Goal: Transaction & Acquisition: Download file/media

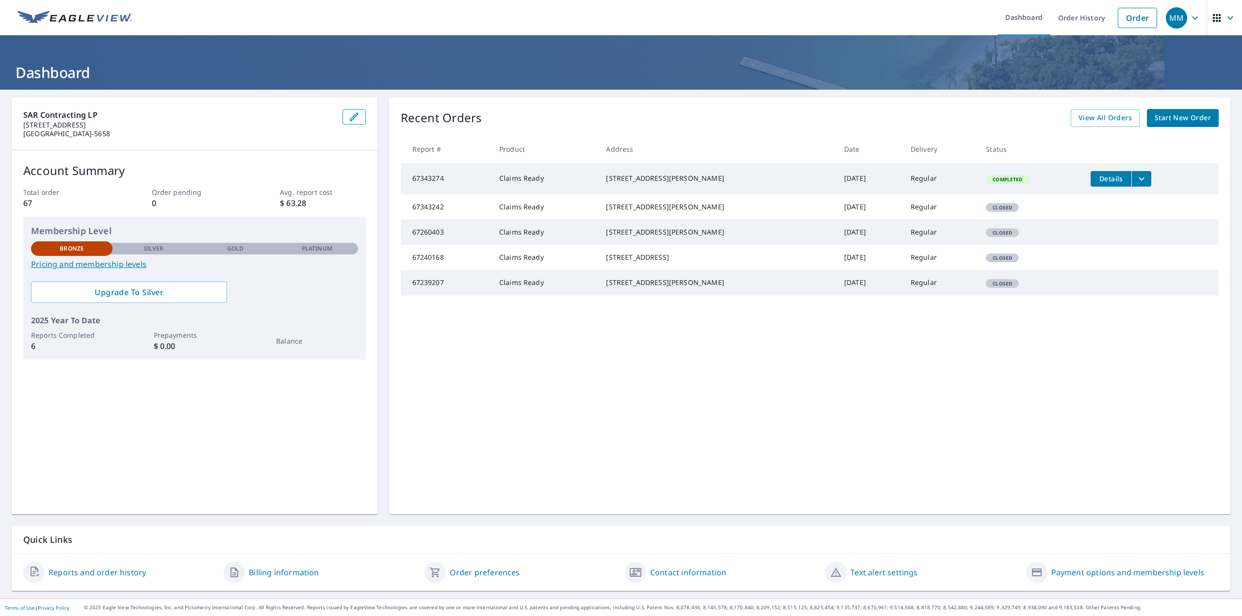
click at [1135, 179] on icon "filesDropdownBtn-67343274" at bounding box center [1141, 179] width 12 height 12
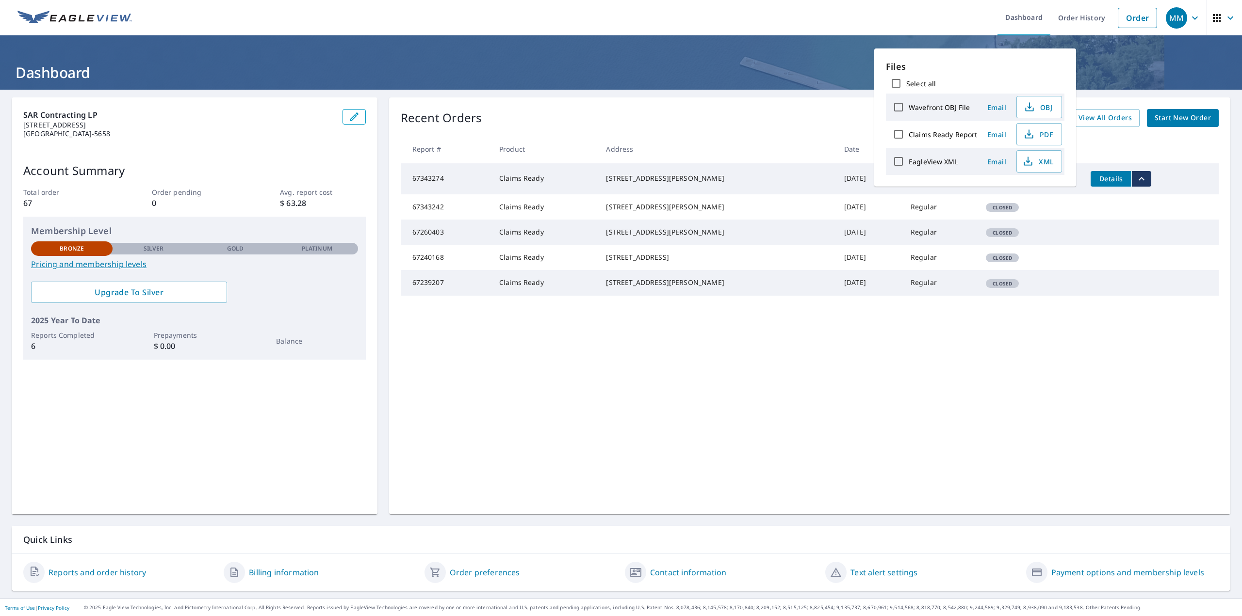
click at [726, 95] on div "SAR Contracting LP 20220 Hempstead Rd Ste 8 Houston, TX 77065-5658 Account Summ…" at bounding box center [621, 344] width 1242 height 509
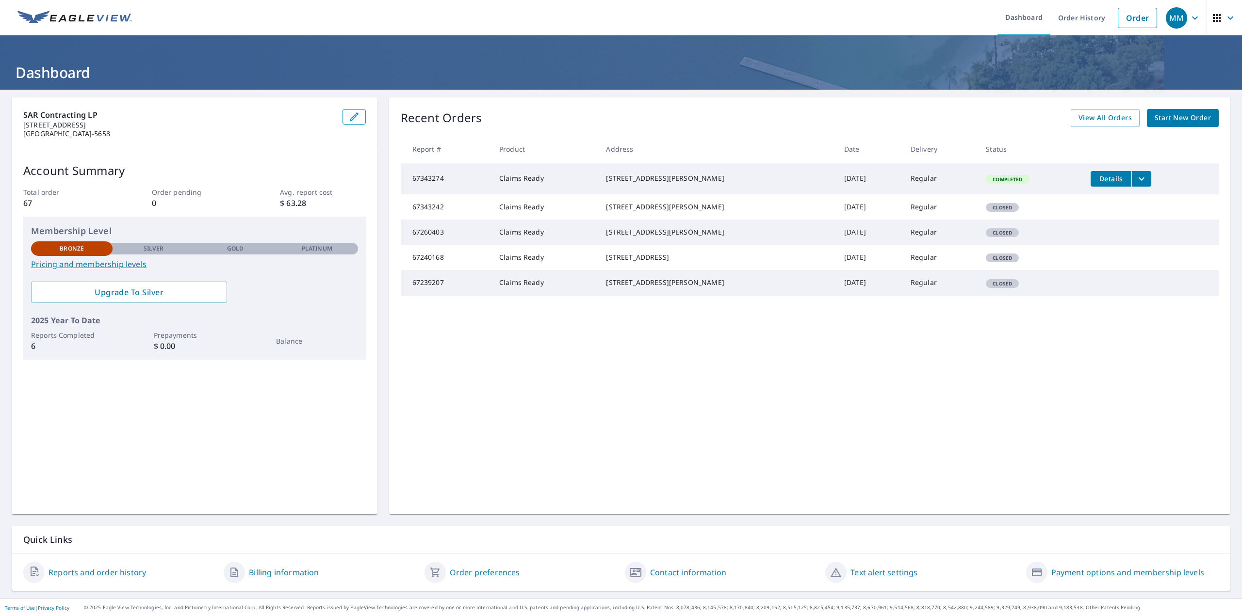
click at [1135, 184] on icon "filesDropdownBtn-67343274" at bounding box center [1141, 179] width 12 height 12
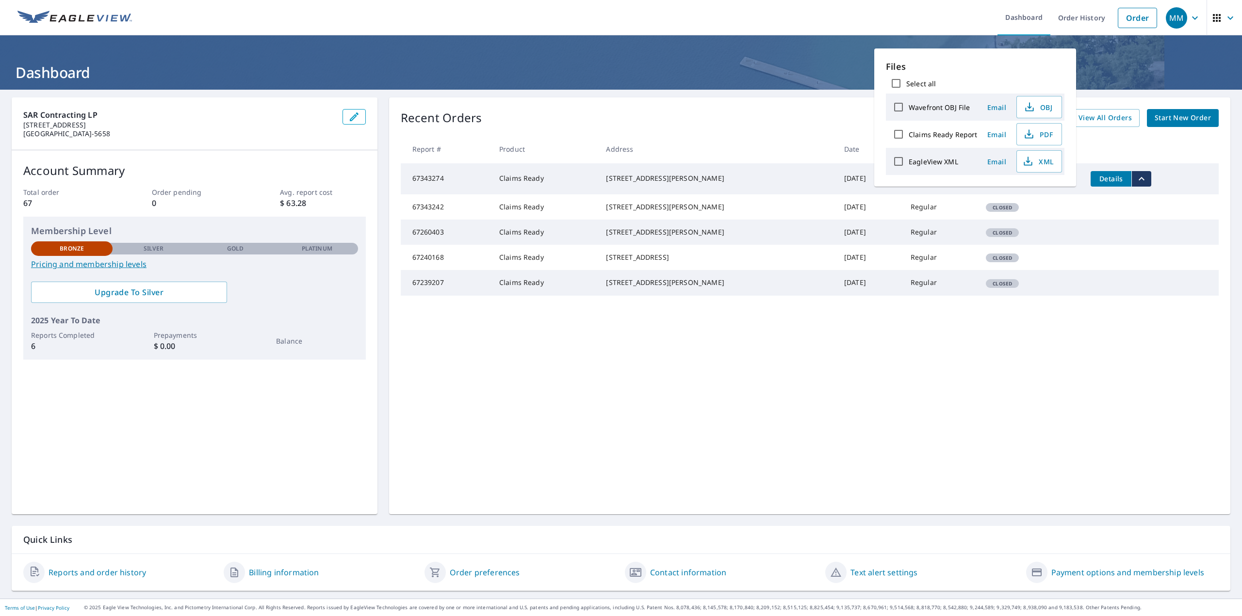
click at [941, 106] on label "Wavefront OBJ File" at bounding box center [938, 107] width 61 height 9
click at [908, 106] on input "Wavefront OBJ File" at bounding box center [898, 107] width 20 height 20
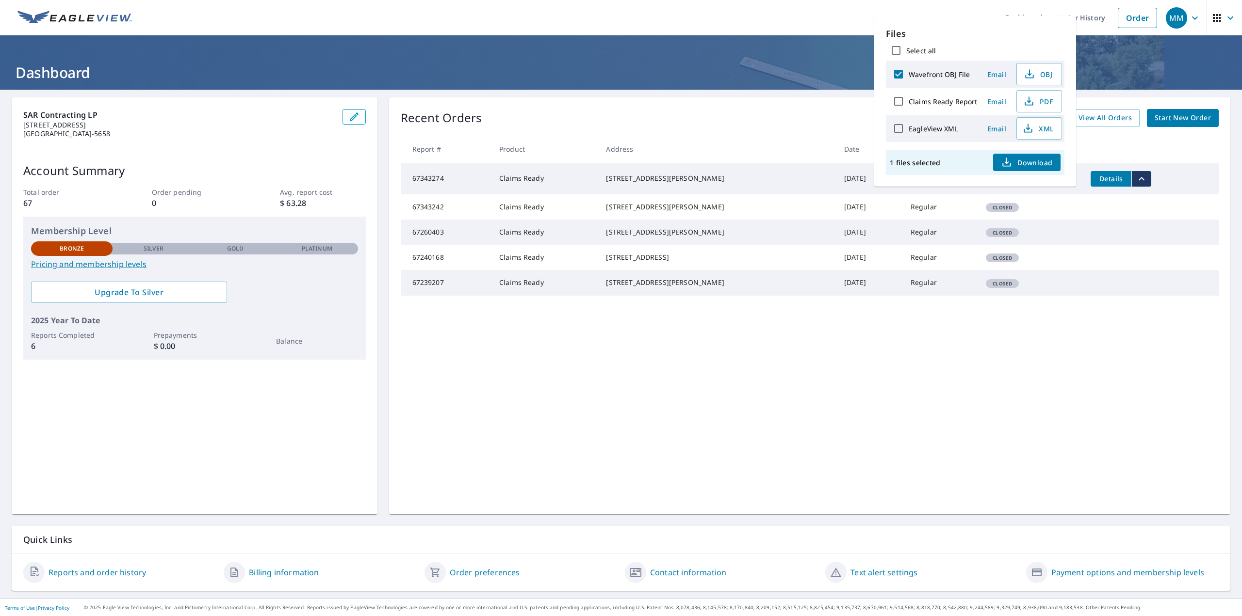
click at [899, 72] on input "Wavefront OBJ File" at bounding box center [898, 74] width 20 height 20
checkbox input "false"
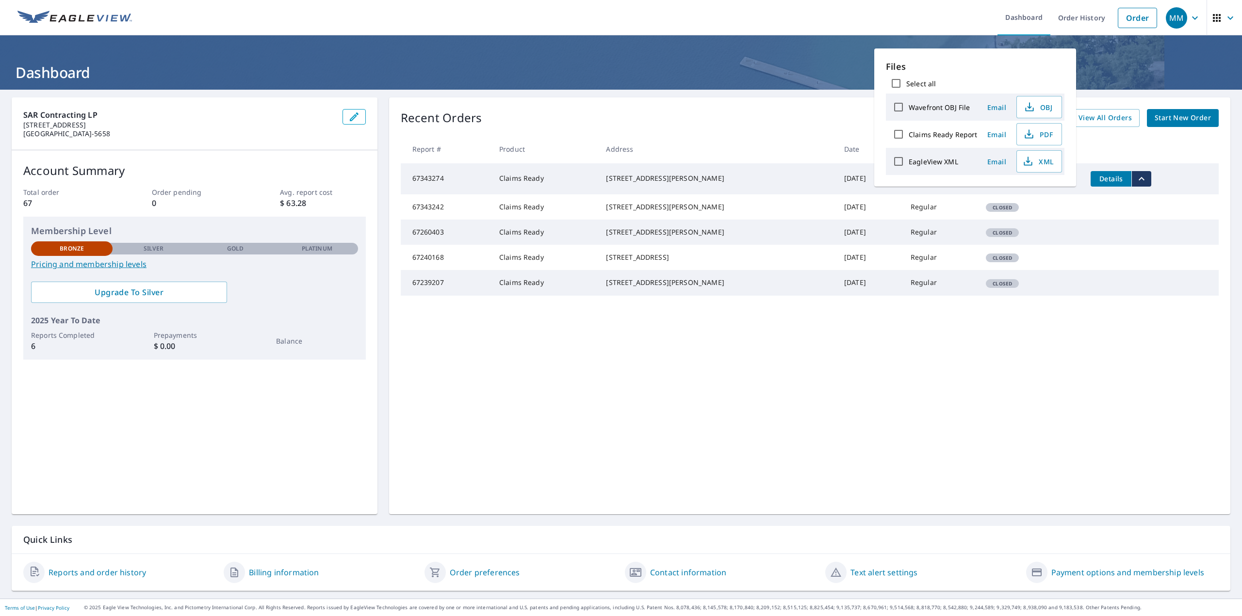
drag, startPoint x: 890, startPoint y: 385, endPoint x: 878, endPoint y: 386, distance: 12.2
click at [887, 385] on div "Recent Orders View All Orders Start New Order Report # Product Address Date Del…" at bounding box center [809, 305] width 841 height 417
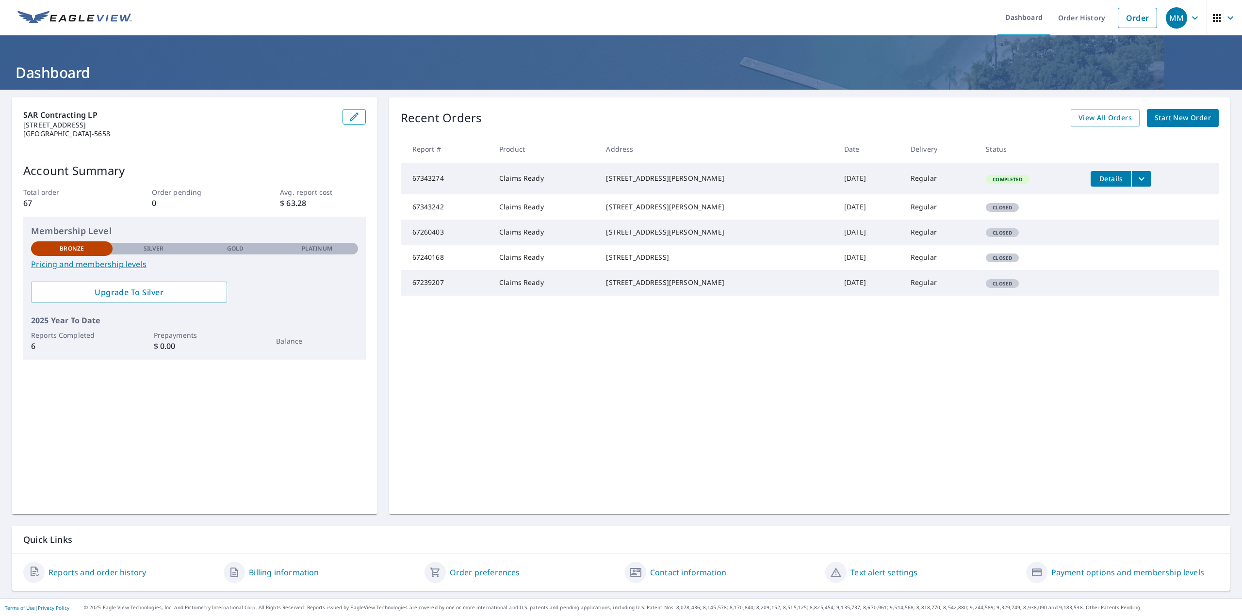
click at [1134, 175] on button "filesDropdownBtn-67343274" at bounding box center [1141, 179] width 20 height 16
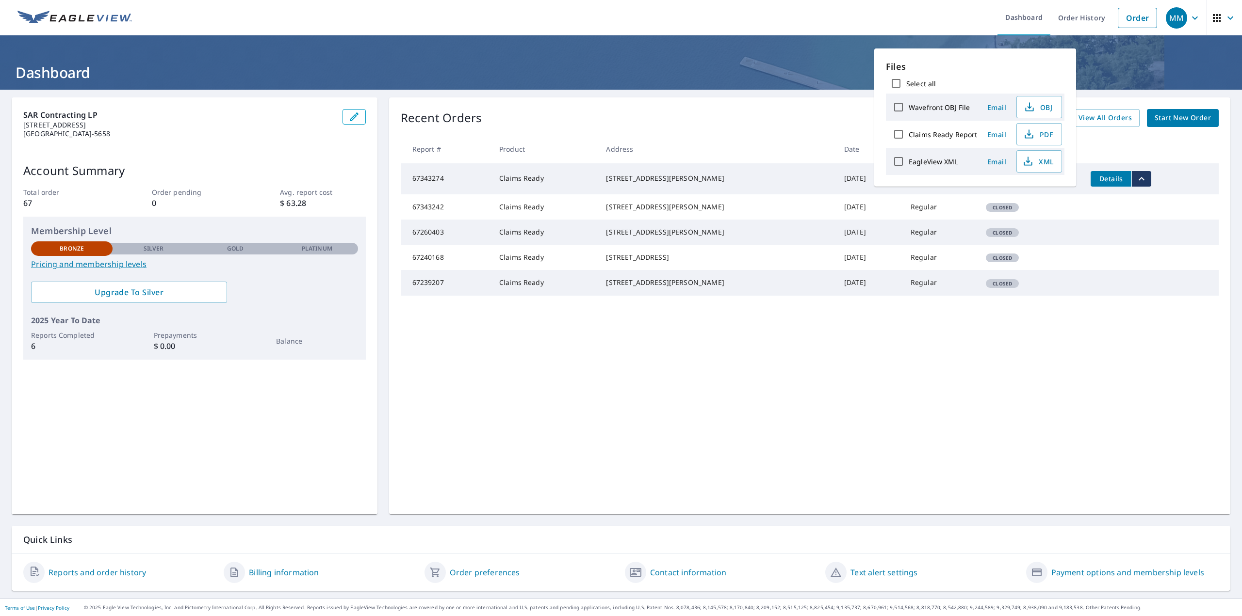
click at [1134, 175] on button "filesDropdownBtn-67343274" at bounding box center [1141, 179] width 20 height 16
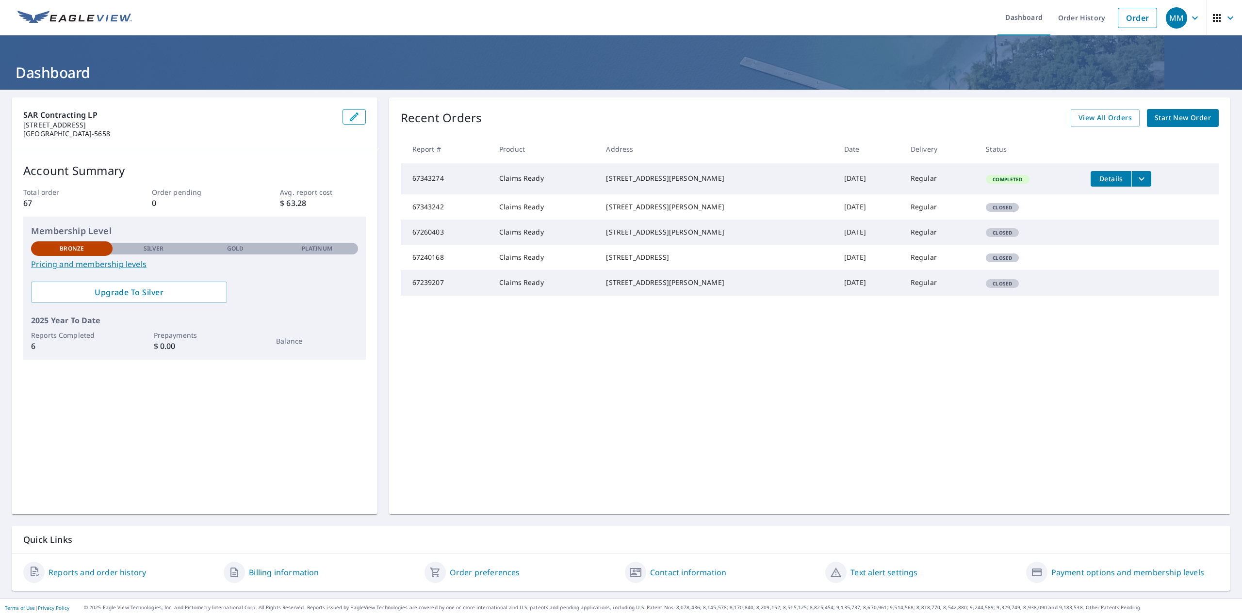
click at [682, 183] on div "[STREET_ADDRESS][PERSON_NAME]" at bounding box center [717, 179] width 222 height 10
click at [1133, 178] on button "filesDropdownBtn-67343274" at bounding box center [1141, 179] width 20 height 16
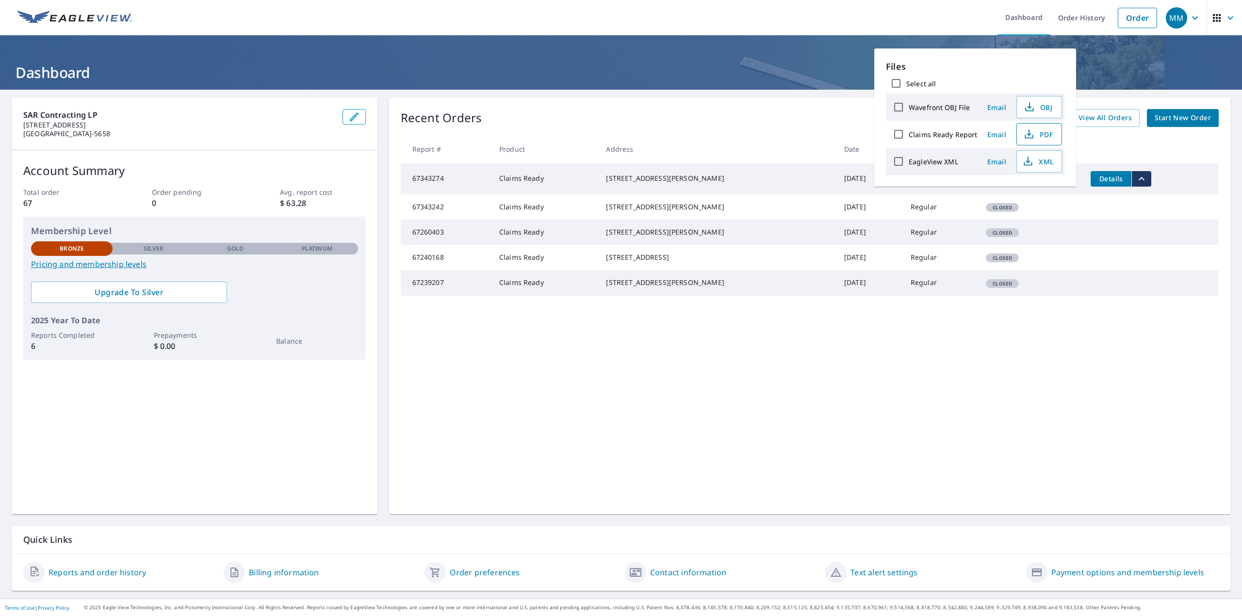
click at [1039, 135] on span "PDF" at bounding box center [1037, 135] width 31 height 12
click at [1046, 100] on button "OBJ" at bounding box center [1039, 107] width 46 height 22
click at [920, 6] on ul "Dashboard Order History Order" at bounding box center [650, 17] width 1024 height 35
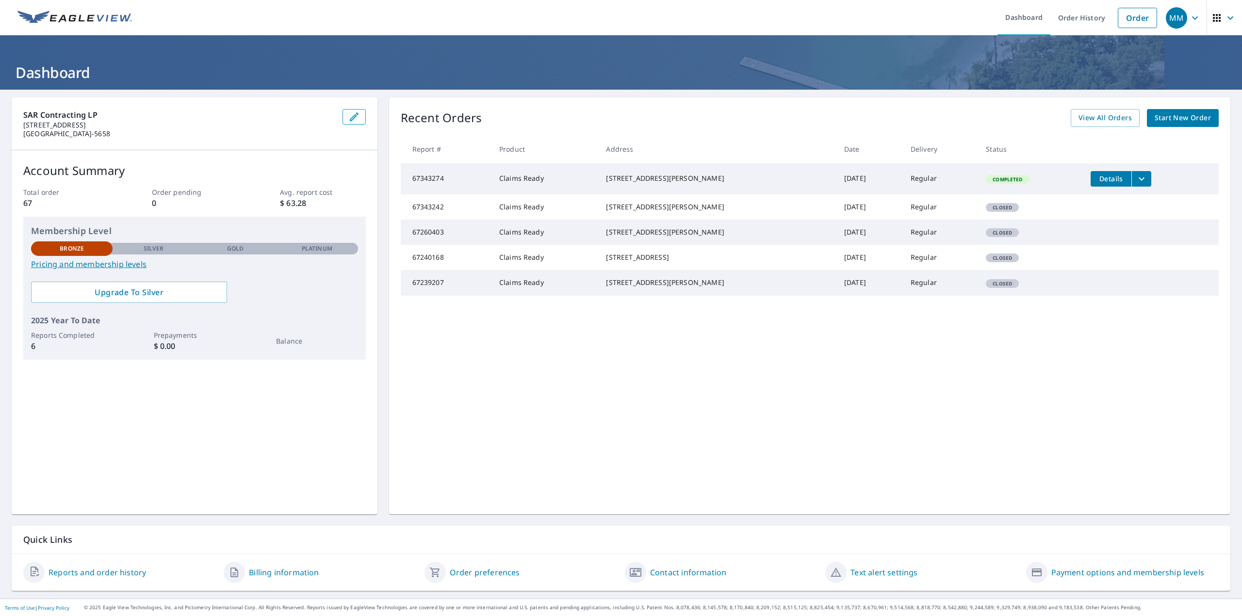
click at [1210, 16] on icon "button" at bounding box center [1216, 18] width 12 height 12
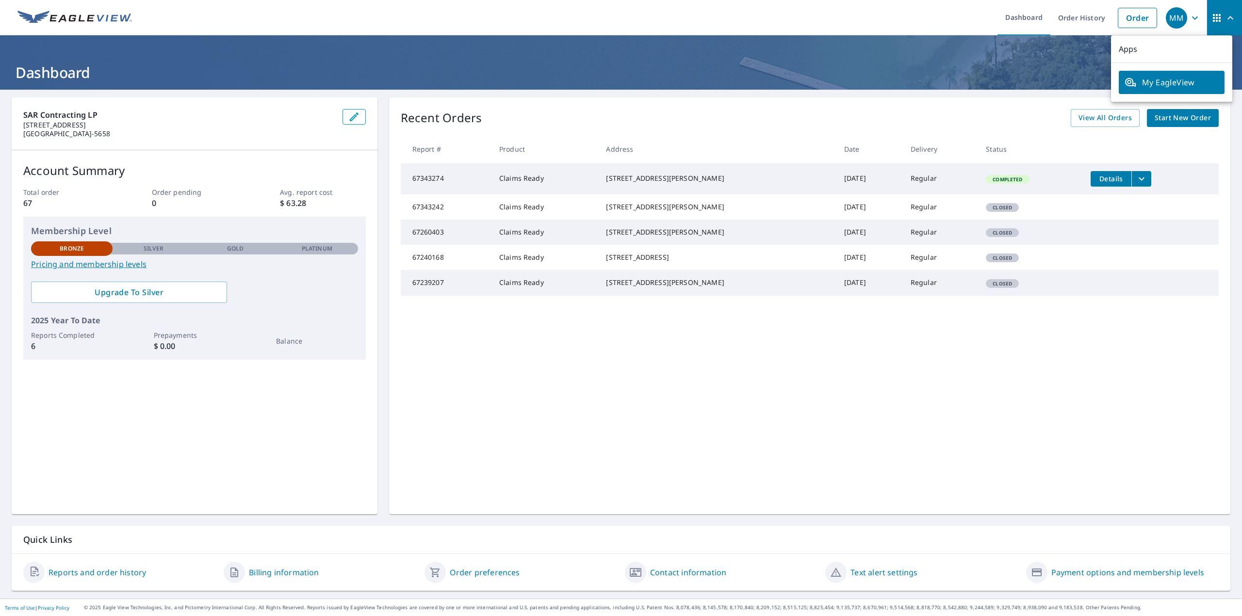
click at [1210, 16] on icon "button" at bounding box center [1216, 18] width 12 height 12
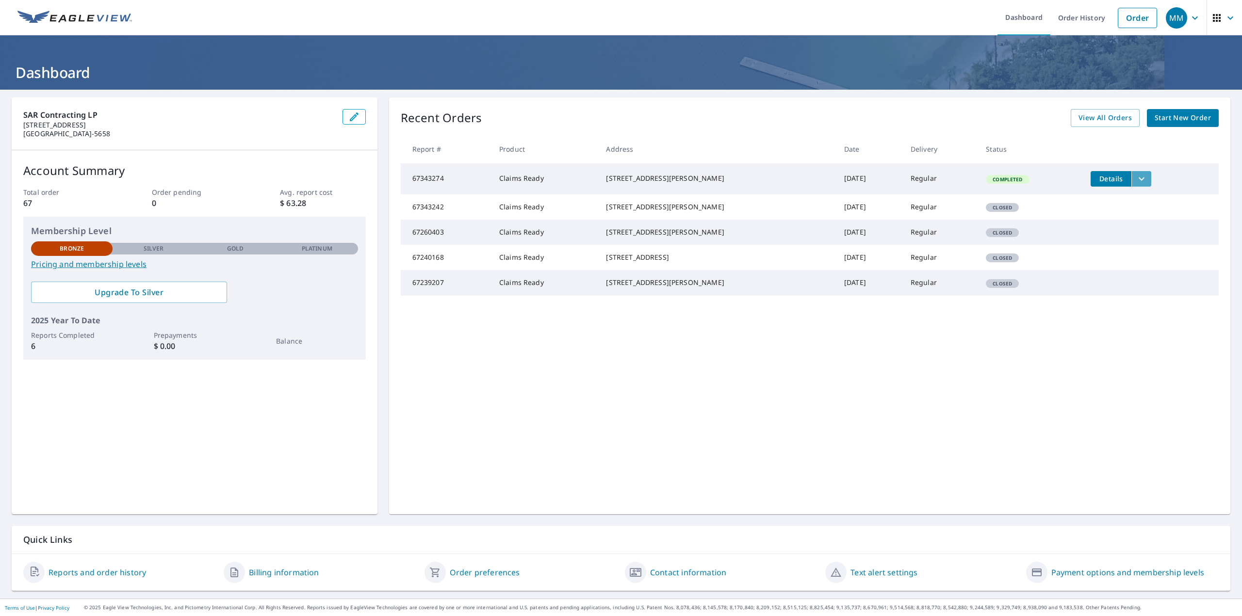
click at [1135, 177] on icon "filesDropdownBtn-67343274" at bounding box center [1141, 179] width 12 height 12
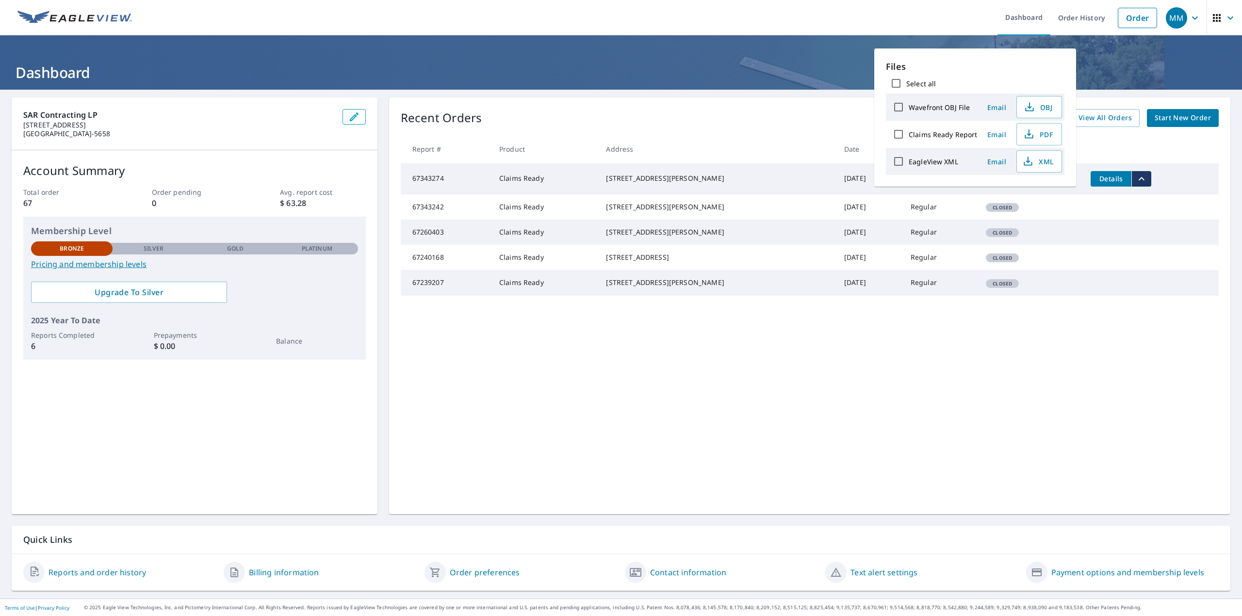
click at [1135, 177] on icon "filesDropdownBtn-67343274" at bounding box center [1141, 179] width 12 height 12
